Goal: Entertainment & Leisure: Consume media (video, audio)

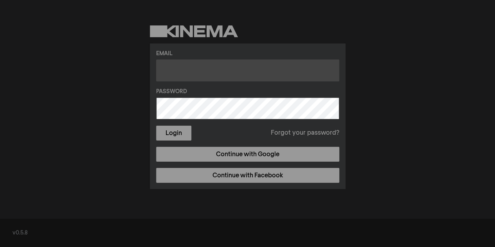
click at [188, 72] on input "text" at bounding box center [247, 70] width 183 height 22
type input "[EMAIL_ADDRESS][DOMAIN_NAME]"
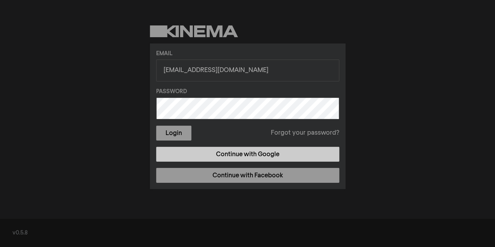
click at [281, 154] on link "Continue with Google" at bounding box center [247, 154] width 183 height 15
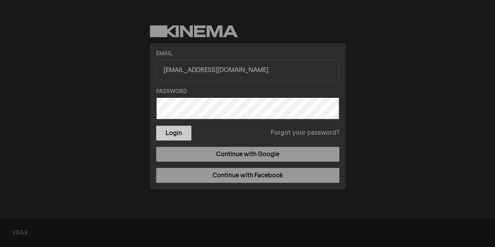
click at [176, 139] on button "Login" at bounding box center [173, 132] width 35 height 15
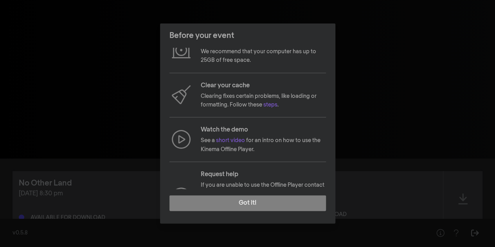
scroll to position [68, 0]
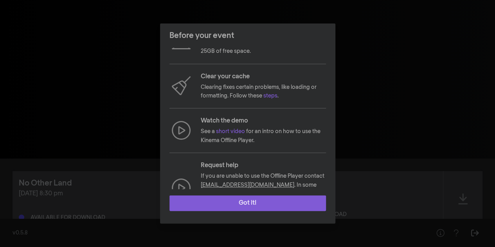
click at [233, 201] on button "Got it!" at bounding box center [247, 203] width 156 height 16
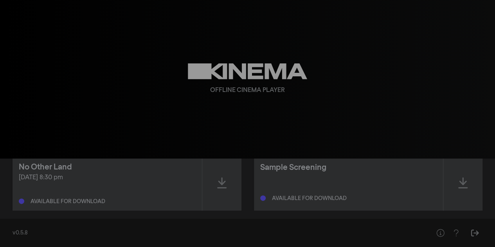
scroll to position [15, 0]
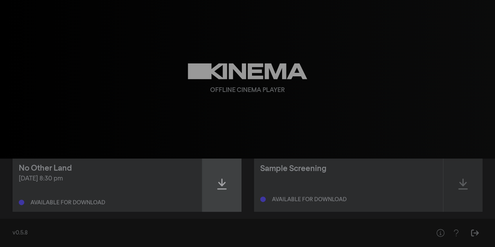
click at [221, 193] on div at bounding box center [221, 184] width 39 height 56
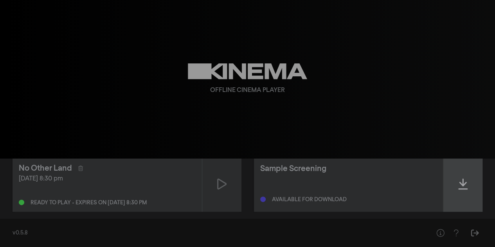
click at [456, 183] on div at bounding box center [462, 184] width 39 height 56
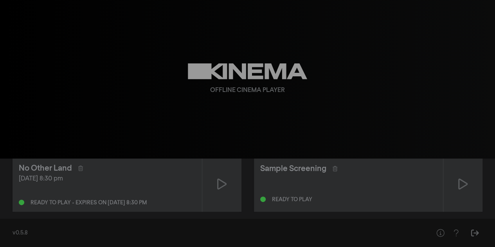
click at [324, 185] on div at bounding box center [348, 185] width 177 height 9
click at [302, 167] on div "Sample Screening" at bounding box center [293, 169] width 66 height 12
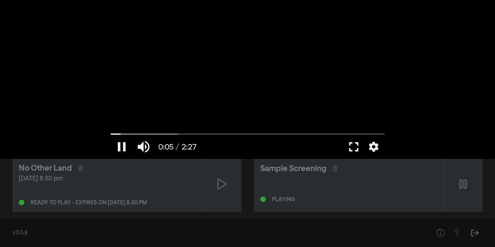
click at [356, 147] on button "fullscreen" at bounding box center [353, 146] width 22 height 23
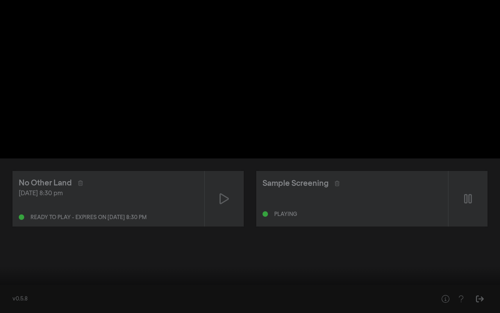
click at [463, 246] on button "fullscreen_exit" at bounding box center [466, 300] width 22 height 23
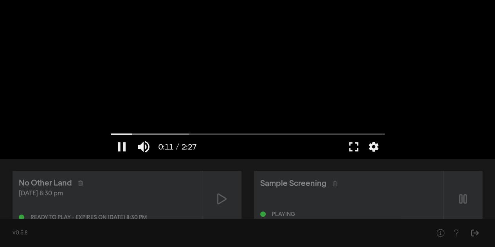
click at [247, 95] on div at bounding box center [247, 79] width 281 height 158
type input "11.573527"
